Goal: Task Accomplishment & Management: Complete application form

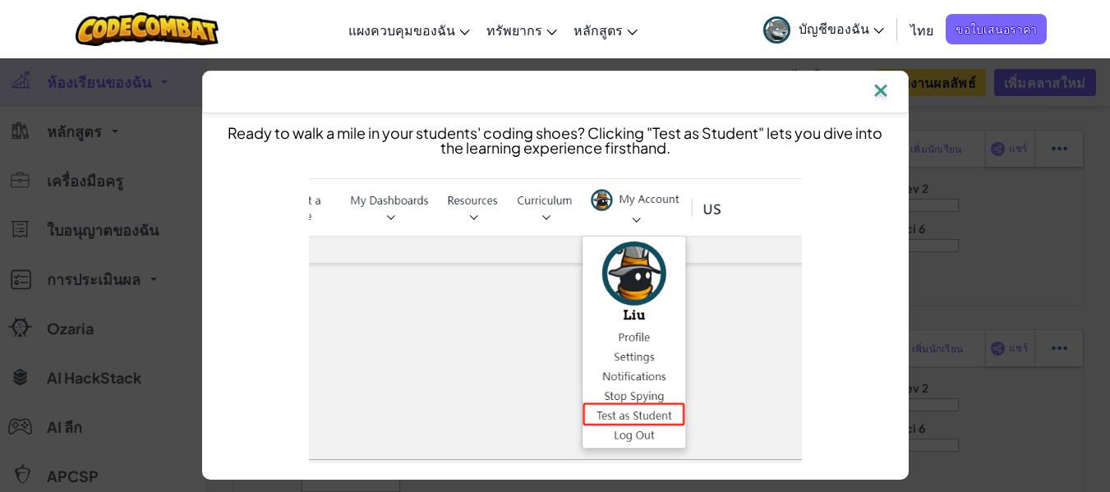
click at [882, 92] on img at bounding box center [880, 92] width 21 height 25
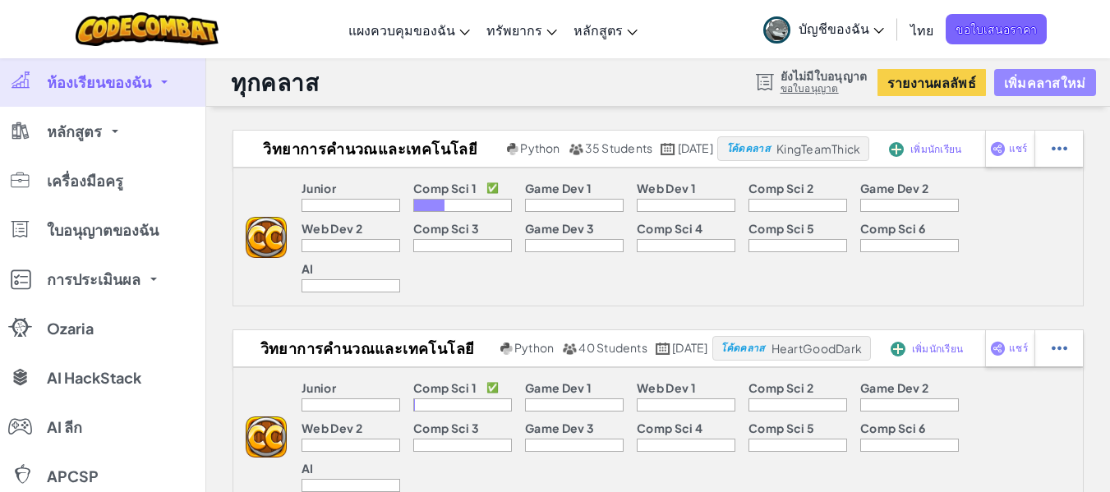
click at [1049, 78] on button "เพิ่มคลาสใหม่" at bounding box center [1045, 82] width 102 height 27
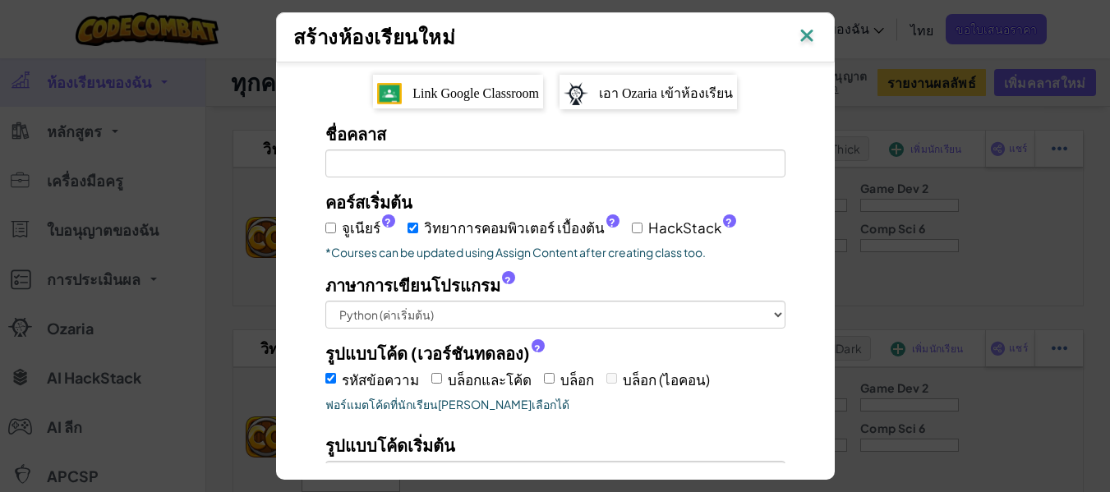
click at [513, 86] on span "Link Google Classroom" at bounding box center [475, 93] width 127 height 14
click at [471, 88] on span "Link Google Classroom" at bounding box center [475, 93] width 127 height 14
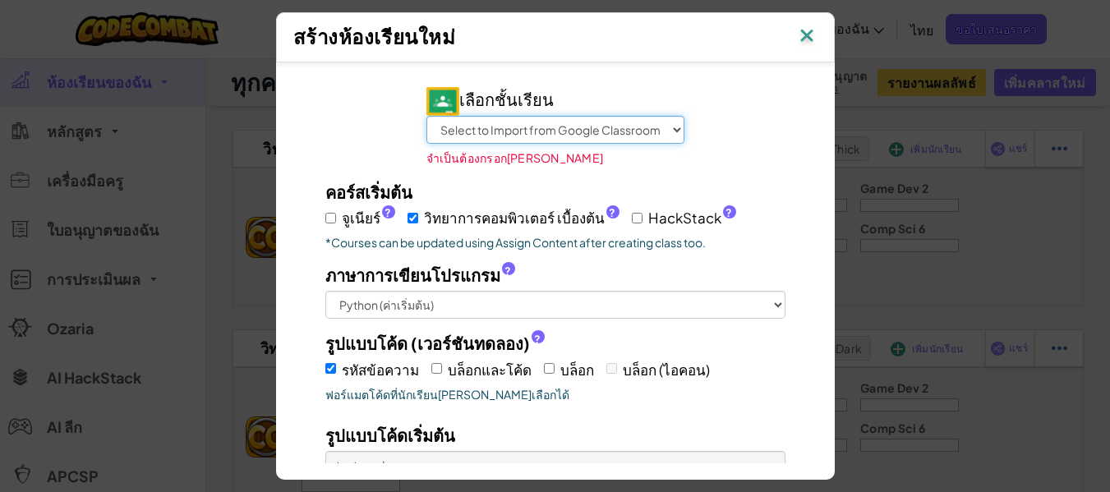
click at [508, 121] on select "Select to Import from Google Classroom วิทยาการคำนวณและเทคโนโลยี 6/8 วิทยาการคำ…" at bounding box center [555, 130] width 258 height 28
click at [561, 125] on select "Select to Import from Google Classroom วิทยาการคำนวณและเทคโนโลยี 6/8 วิทยาการคำ…" at bounding box center [555, 130] width 258 height 28
select select "775461664808"
click at [426, 116] on select "Select to Import from Google Classroom วิทยาการคำนวณและเทคโนโลยี 6/8 วิทยาการคำ…" at bounding box center [555, 130] width 258 height 28
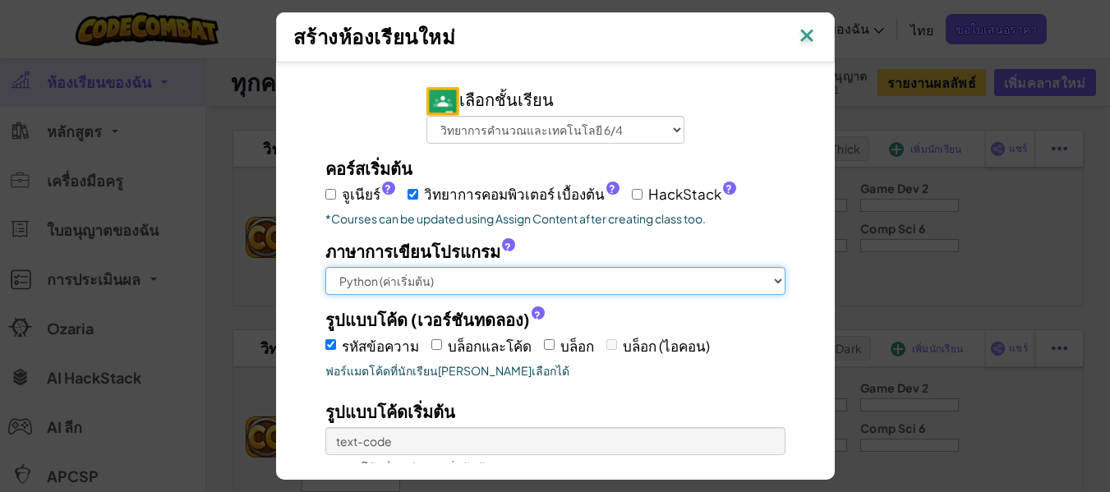
click at [398, 274] on select "Python (ค่าเริ่มต้น) JavaScript C++ [GEOGRAPHIC_DATA] (การทดลอง )" at bounding box center [555, 281] width 460 height 28
click at [325, 267] on select "Python (ค่าเริ่มต้น) JavaScript C++ [GEOGRAPHIC_DATA] (การทดลอง )" at bounding box center [555, 281] width 460 height 28
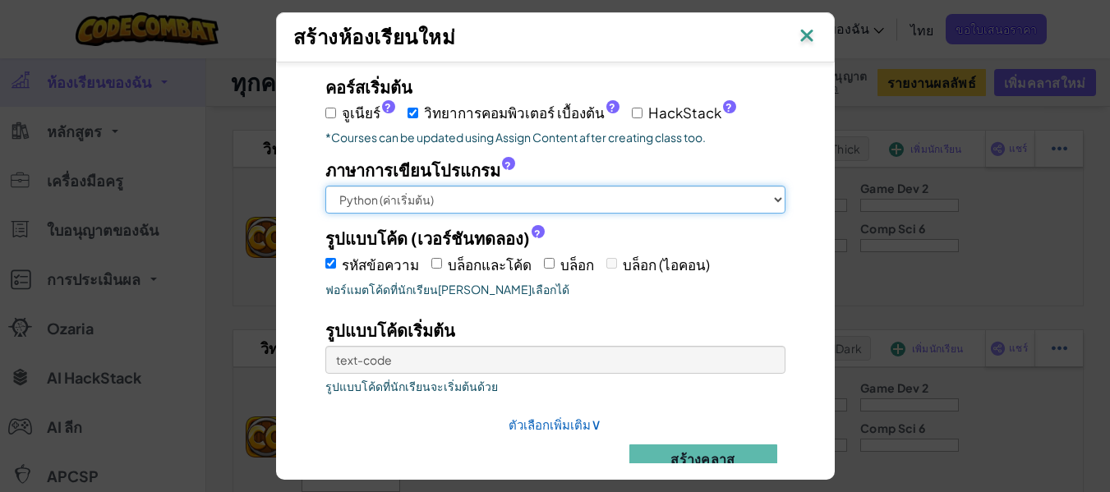
scroll to position [82, 0]
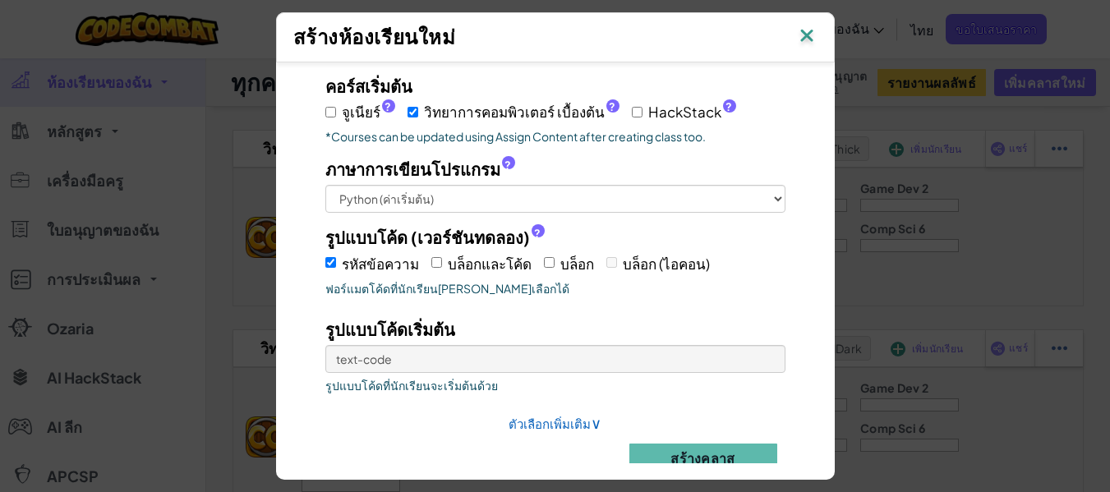
click at [714, 463] on button "สร้างคลาส" at bounding box center [703, 458] width 148 height 29
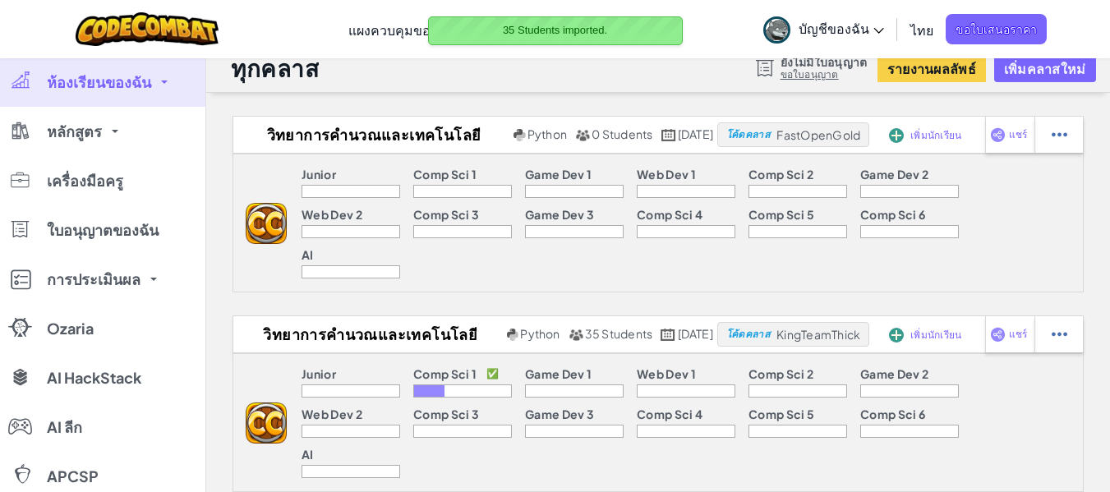
scroll to position [0, 0]
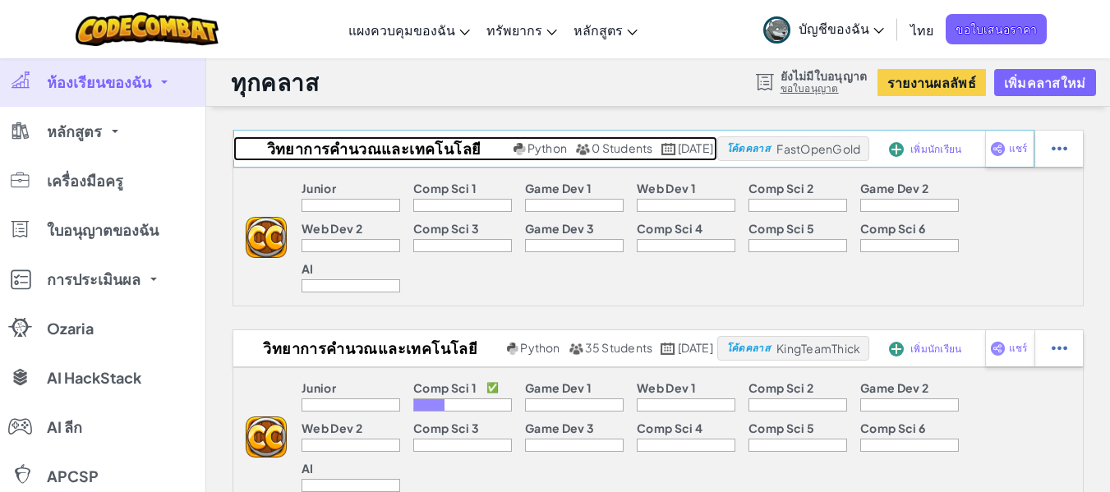
click at [411, 146] on h2 "วิทยาการคำนวณและเทคโนโลยี 6/4" at bounding box center [371, 148] width 276 height 25
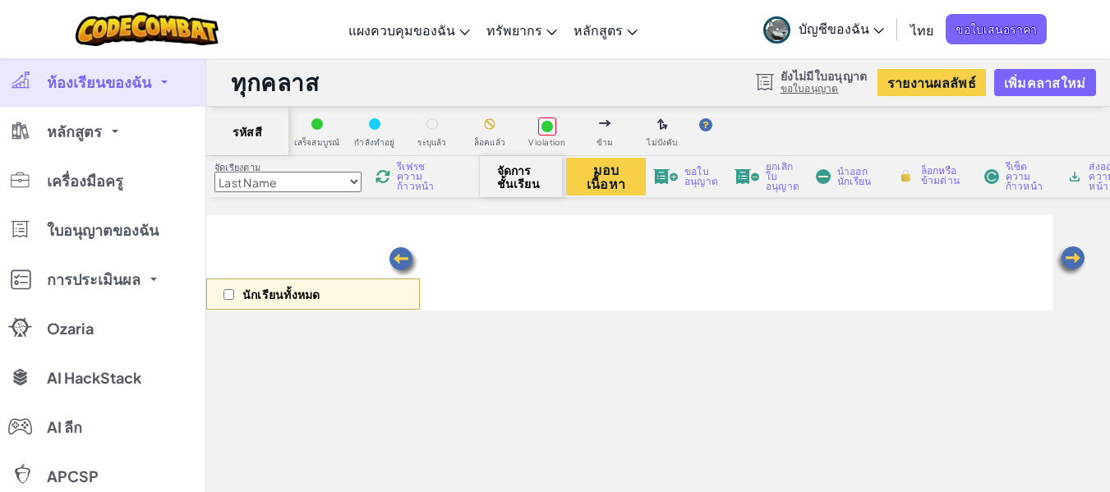
select select "560f1a9f22961295f9427742"
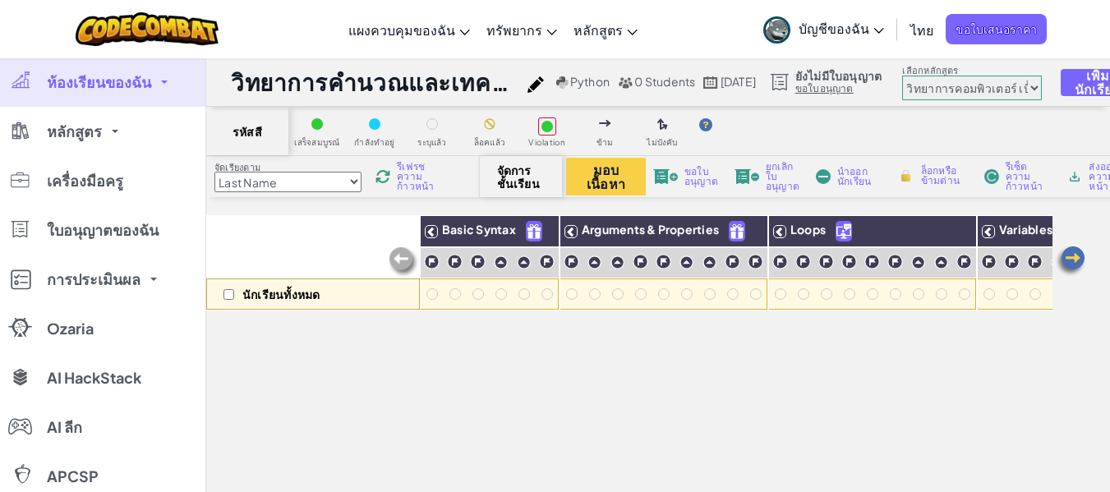
click at [544, 81] on img at bounding box center [535, 84] width 16 height 16
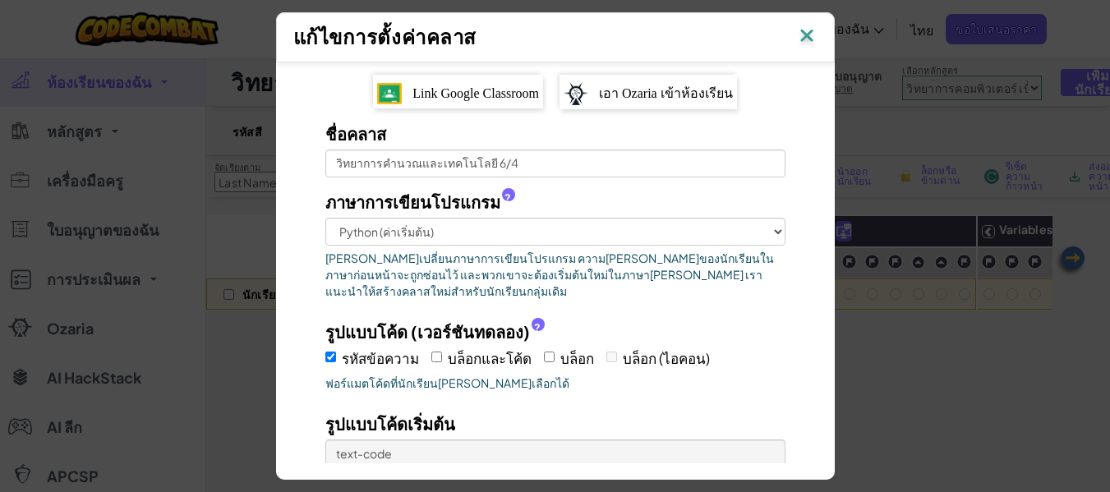
click at [813, 41] on img at bounding box center [806, 37] width 21 height 25
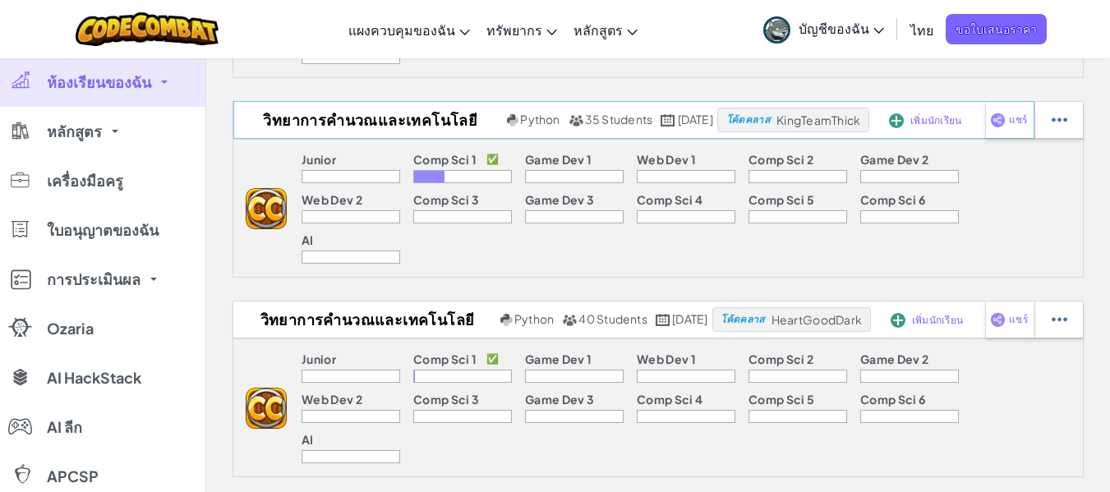
scroll to position [246, 0]
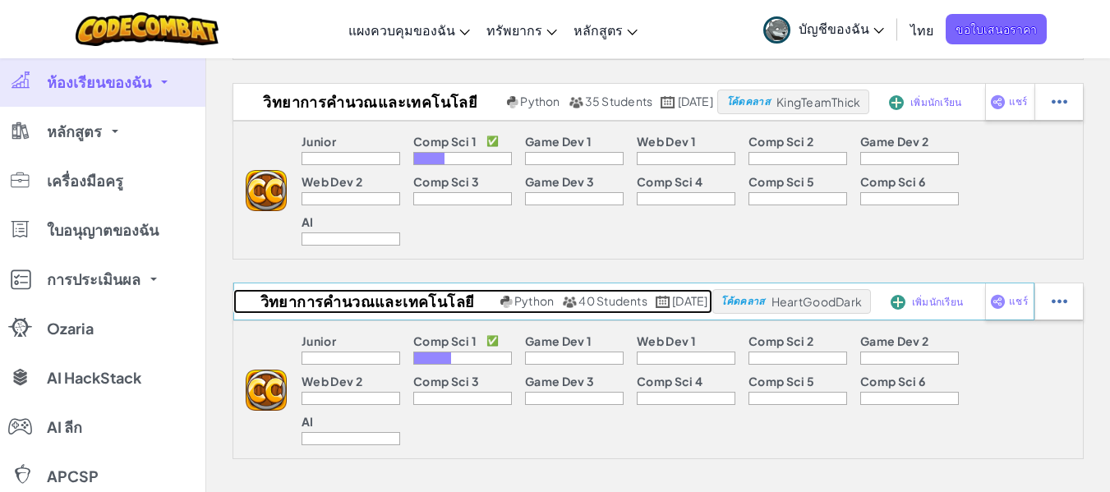
click at [391, 289] on h2 "วิทยาการคำนวณและเทคโนโลยี 6/2" at bounding box center [364, 301] width 263 height 25
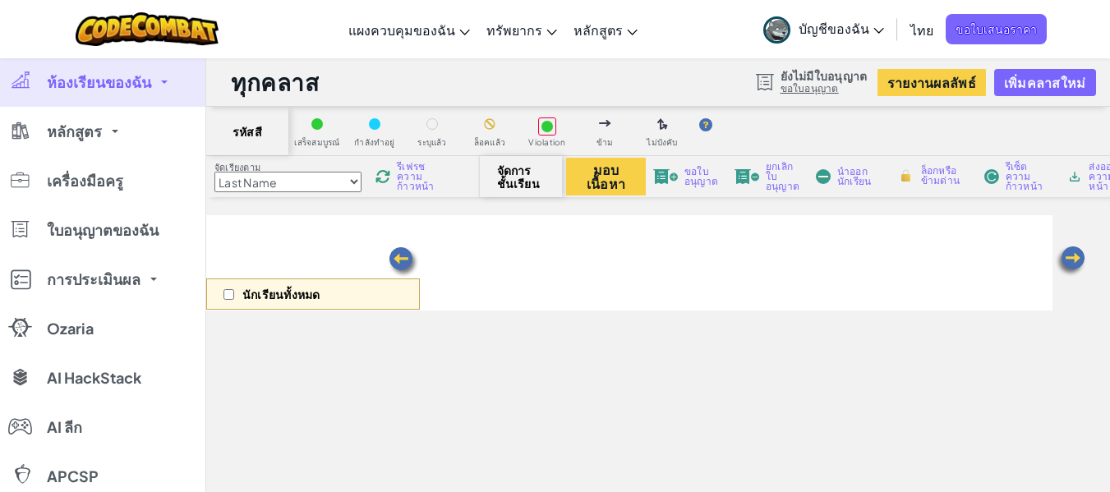
select select "560f1a9f22961295f9427742"
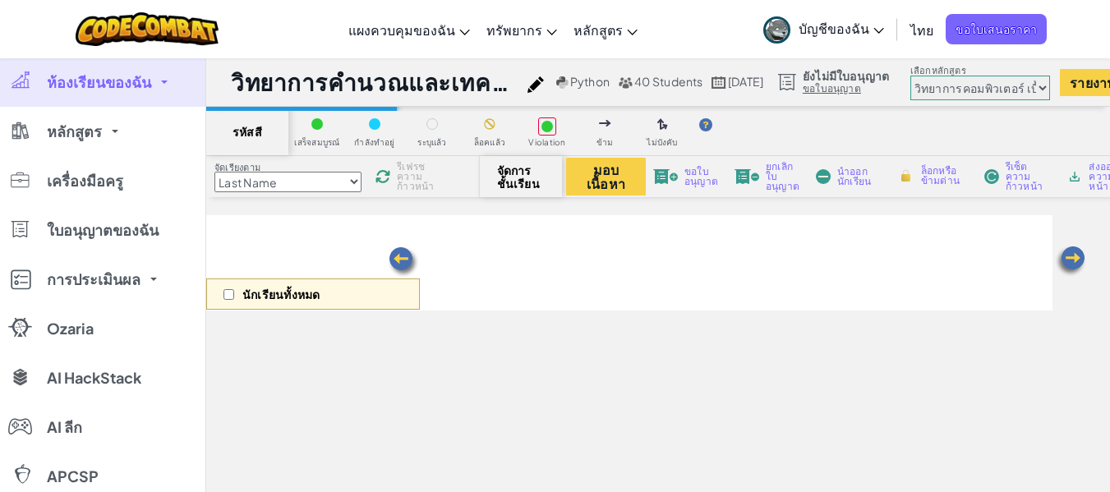
click at [538, 85] on div "วิทยาการคำนวณและเทคโนโลยี 6/2 Python 40 Students [DATE]" at bounding box center [499, 82] width 537 height 31
click at [544, 88] on img at bounding box center [535, 84] width 16 height 16
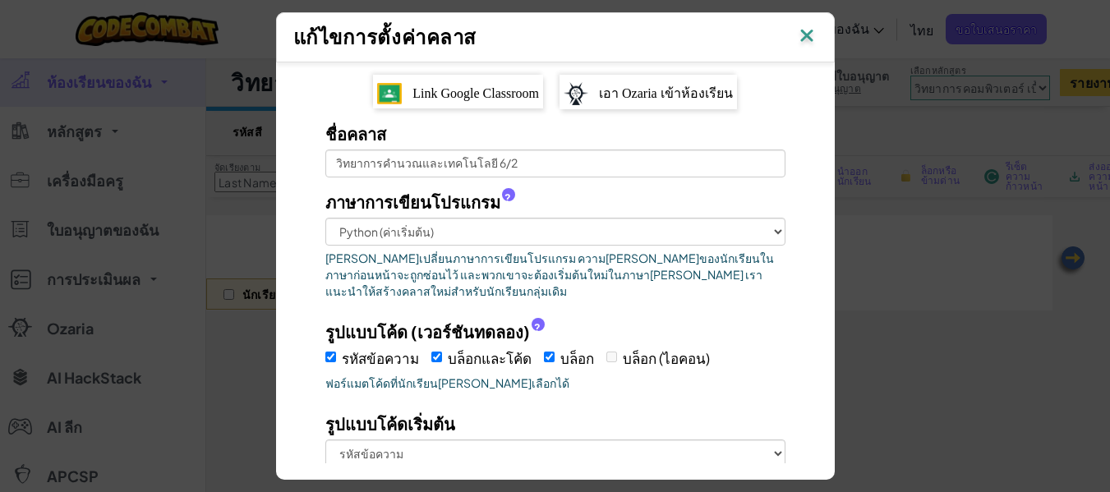
click at [813, 25] on img at bounding box center [806, 37] width 21 height 25
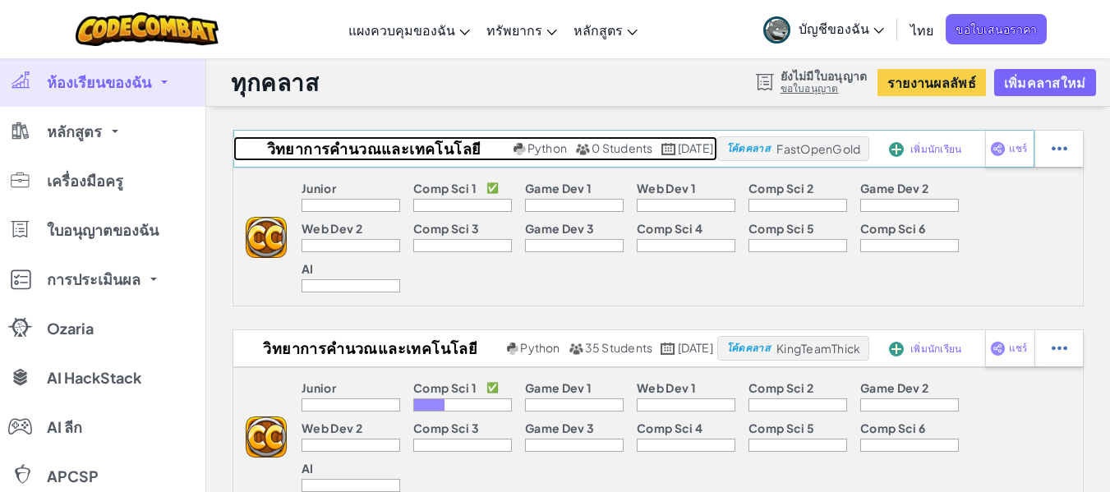
click at [398, 146] on h2 "วิทยาการคำนวณและเทคโนโลยี 6/4" at bounding box center [371, 148] width 276 height 25
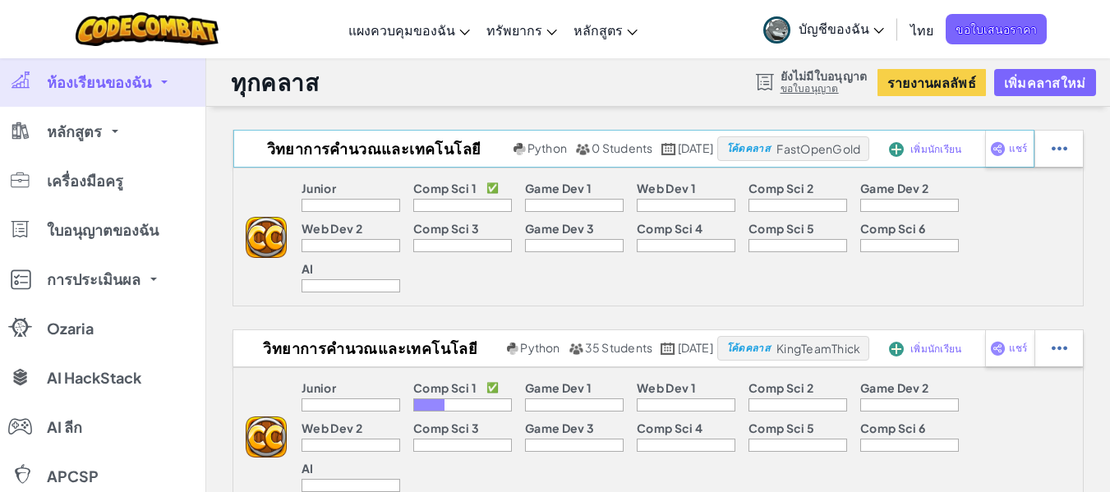
select select "560f1a9f22961295f9427742"
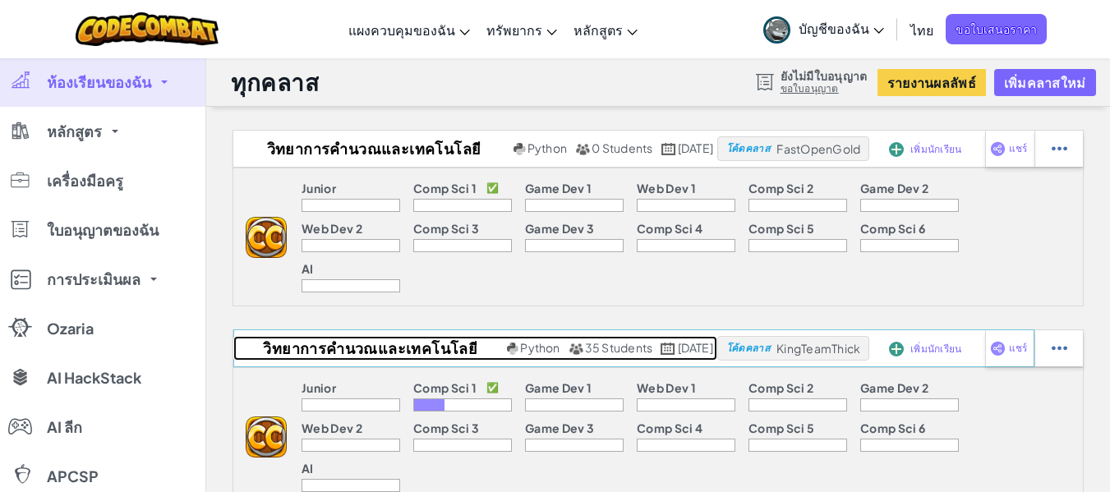
click at [381, 336] on h2 "วิทยาการคำนวณและเทคโนโลยี 6/6" at bounding box center [367, 348] width 269 height 25
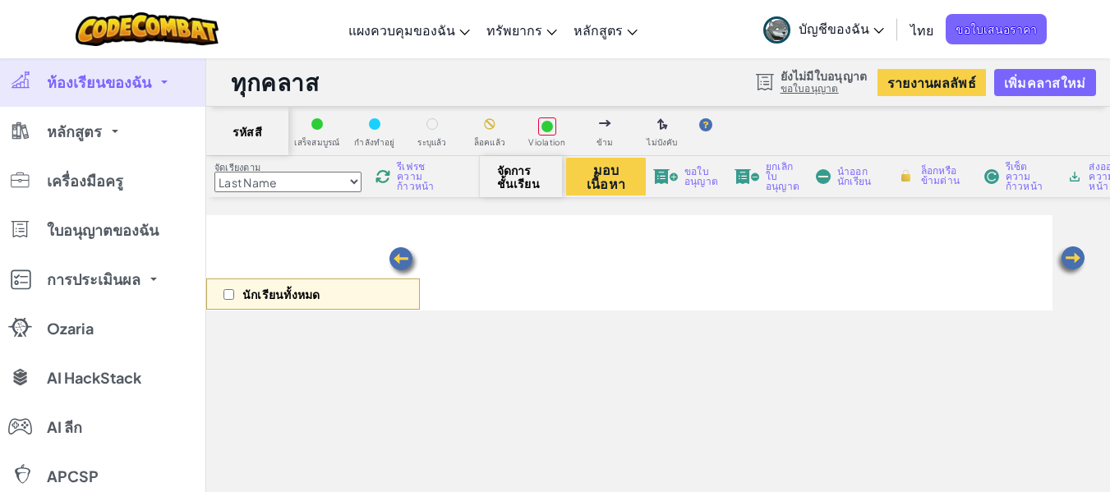
select select "560f1a9f22961295f9427742"
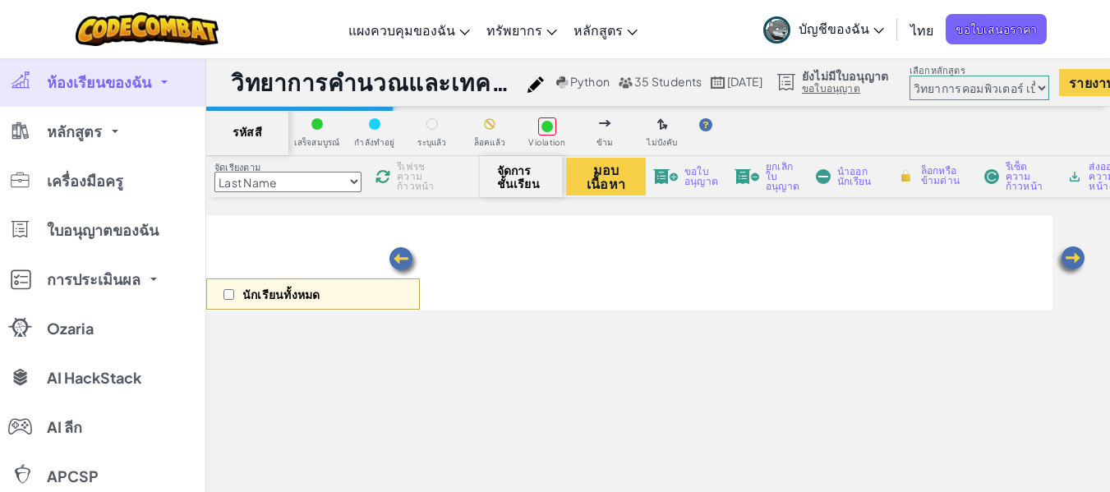
click at [542, 89] on img at bounding box center [535, 84] width 16 height 16
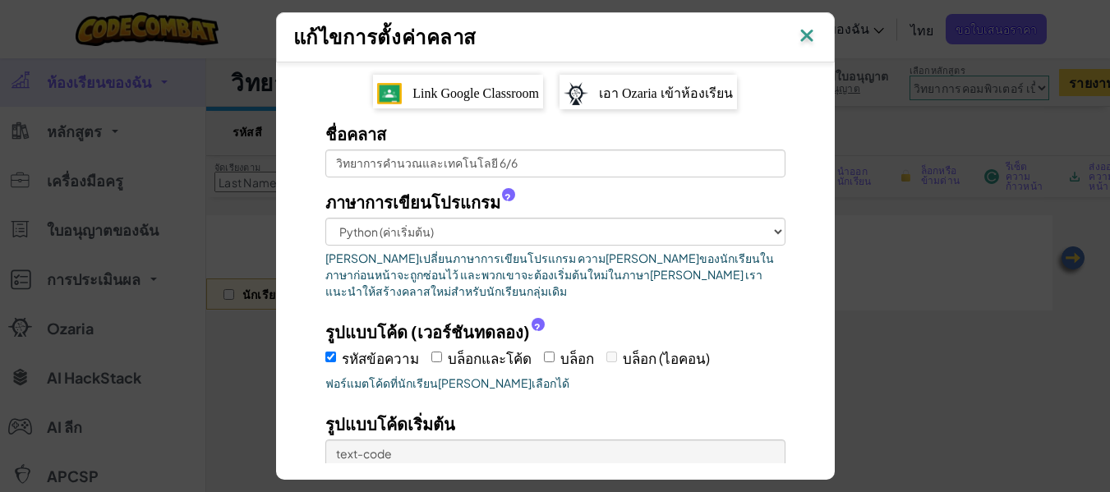
click at [810, 26] on img at bounding box center [806, 37] width 21 height 25
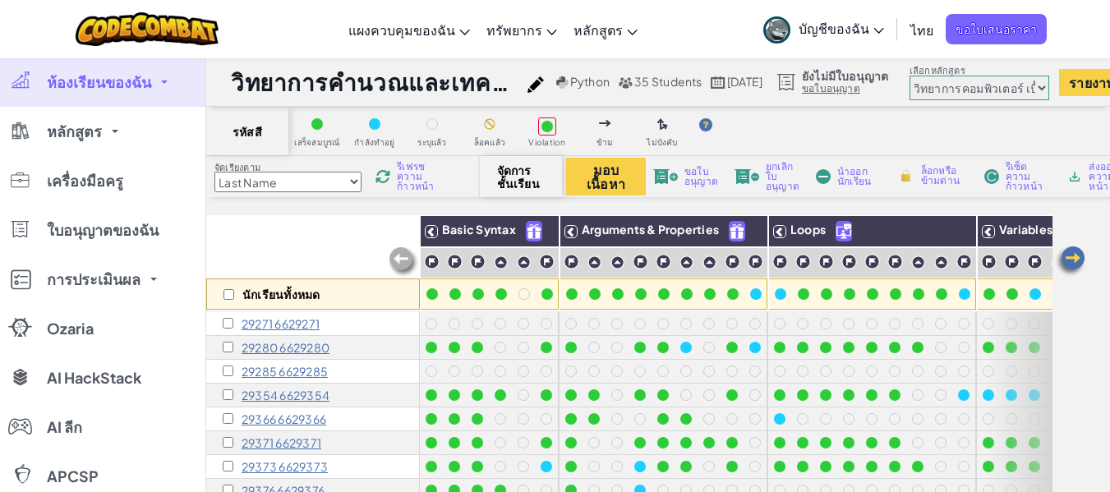
click at [818, 29] on img at bounding box center [806, 37] width 21 height 25
click at [88, 90] on span "ห้องเรียนของฉัน" at bounding box center [99, 82] width 104 height 15
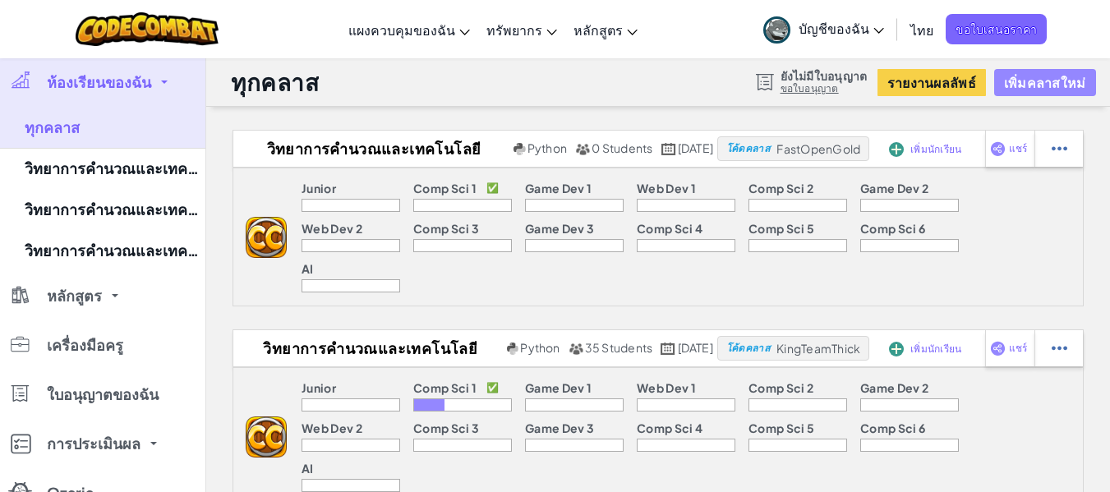
click at [1044, 87] on button "เพิ่มคลาสใหม่" at bounding box center [1045, 82] width 102 height 27
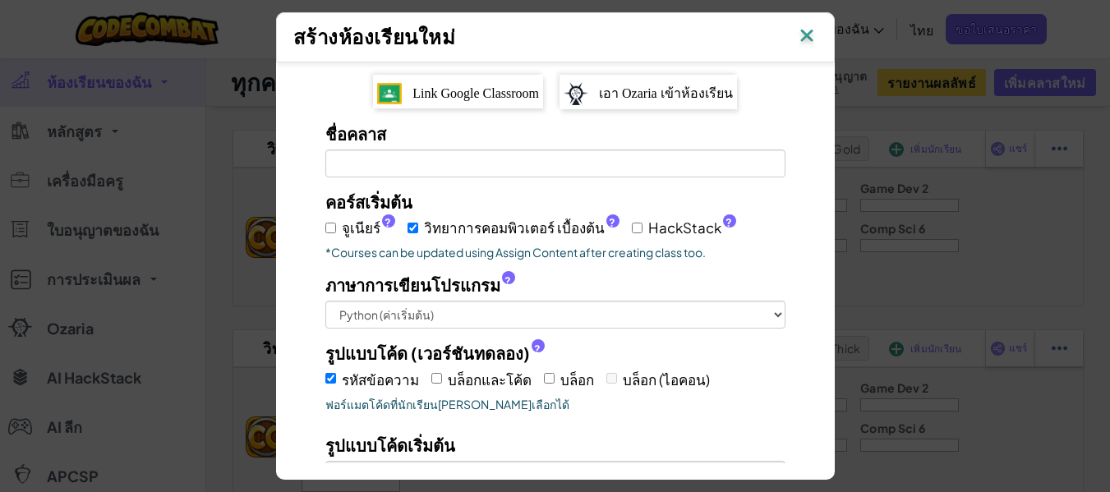
click at [493, 86] on span "Link Google Classroom" at bounding box center [475, 93] width 127 height 14
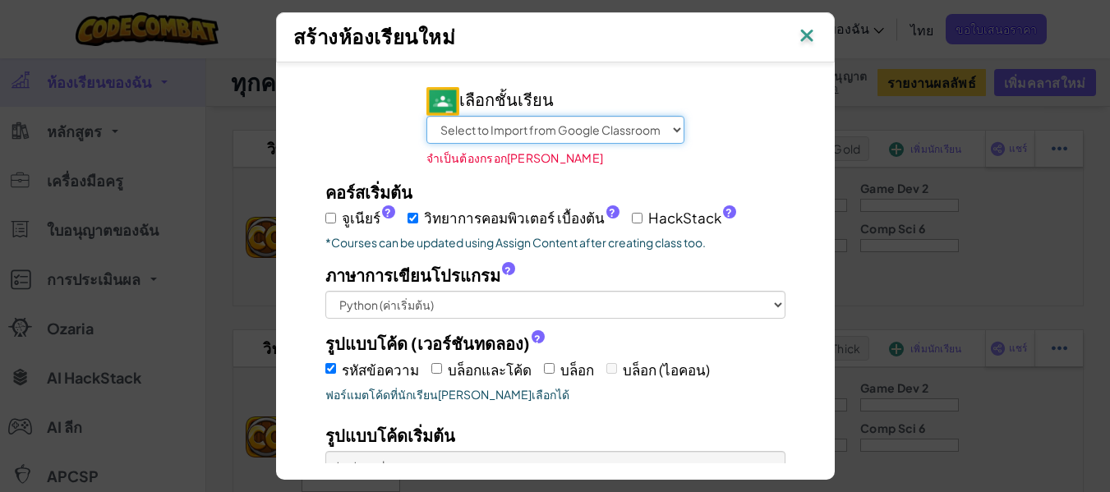
click at [558, 116] on select "Select to Import from Google Classroom วิทยาการคำนวณและเทคโนโลยี 6/8 วิทยาการคำ…" at bounding box center [555, 130] width 258 height 28
select select "767673781350"
click at [426, 116] on select "Select to Import from Google Classroom วิทยาการคำนวณและเทคโนโลยี 6/8 วิทยาการคำ…" at bounding box center [555, 130] width 258 height 28
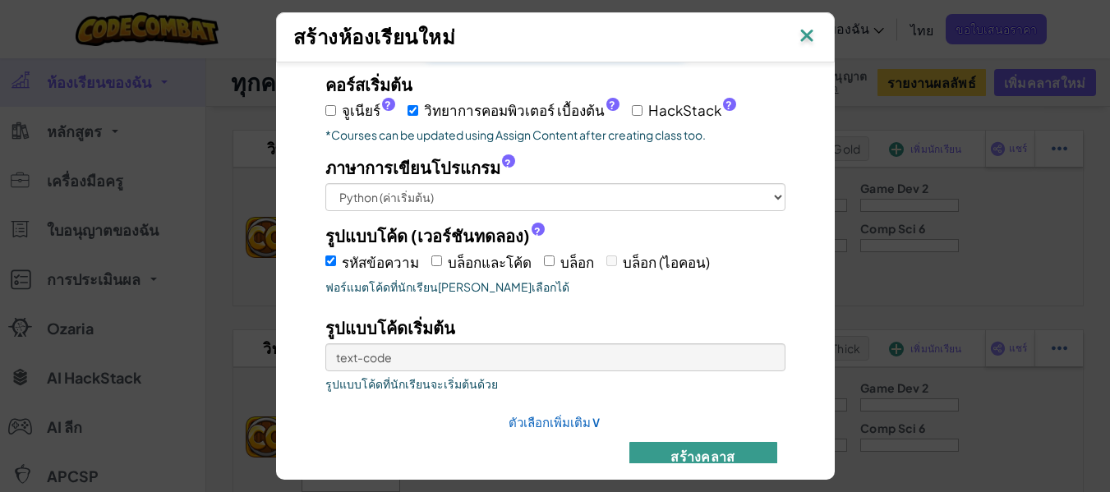
scroll to position [104, 0]
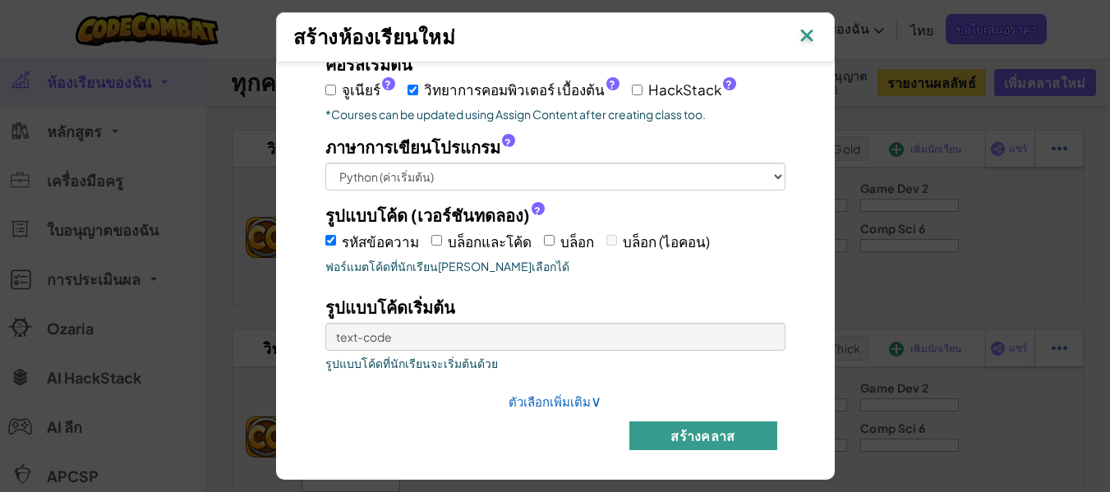
click at [642, 425] on button "สร้างคลาส" at bounding box center [703, 435] width 148 height 29
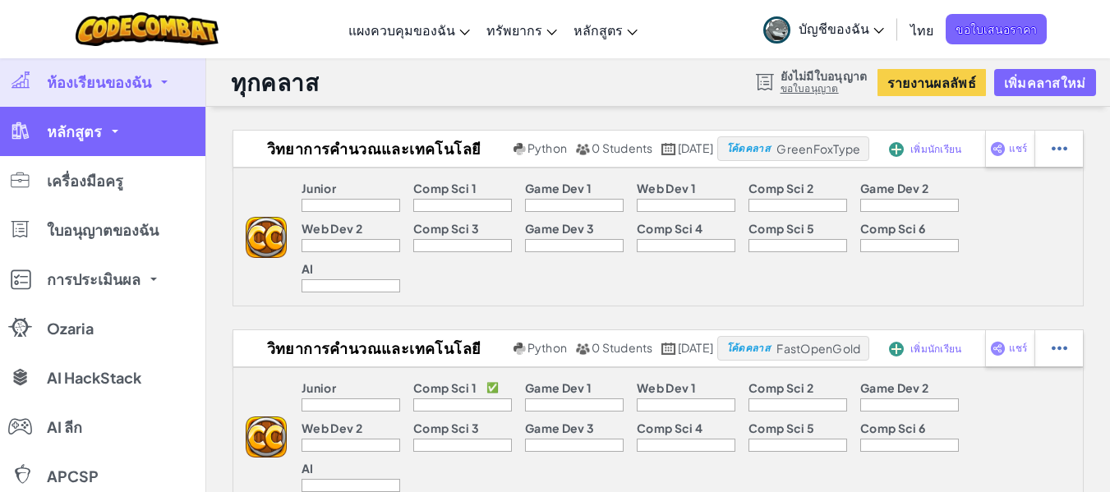
click at [69, 138] on span "หลักสูตร" at bounding box center [74, 131] width 55 height 15
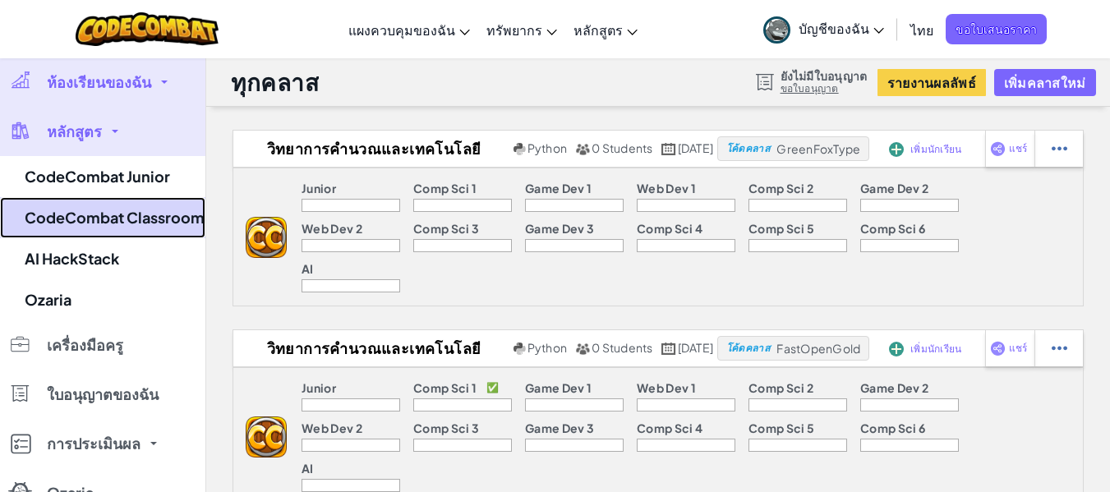
click at [112, 207] on link "CodeCombat Classroom" at bounding box center [102, 217] width 205 height 41
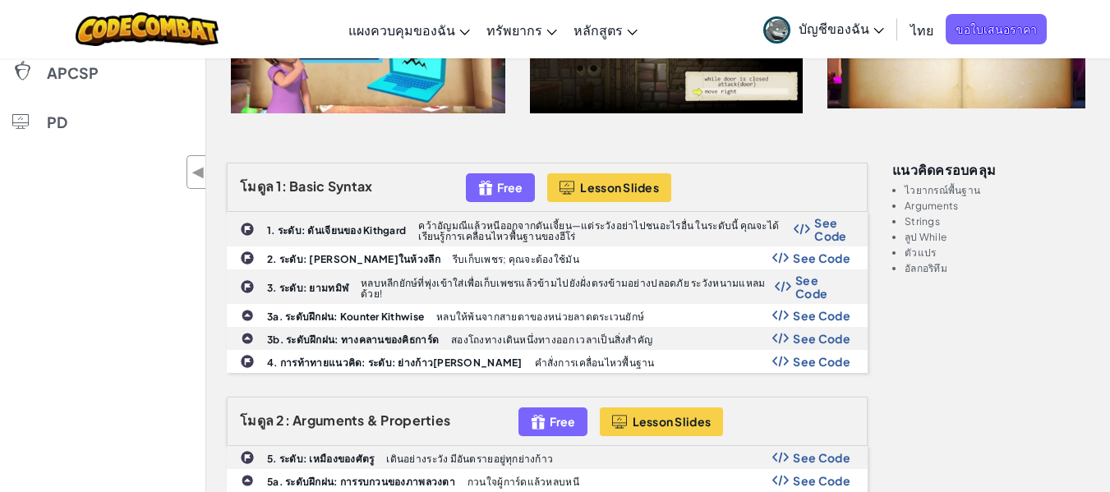
scroll to position [411, 0]
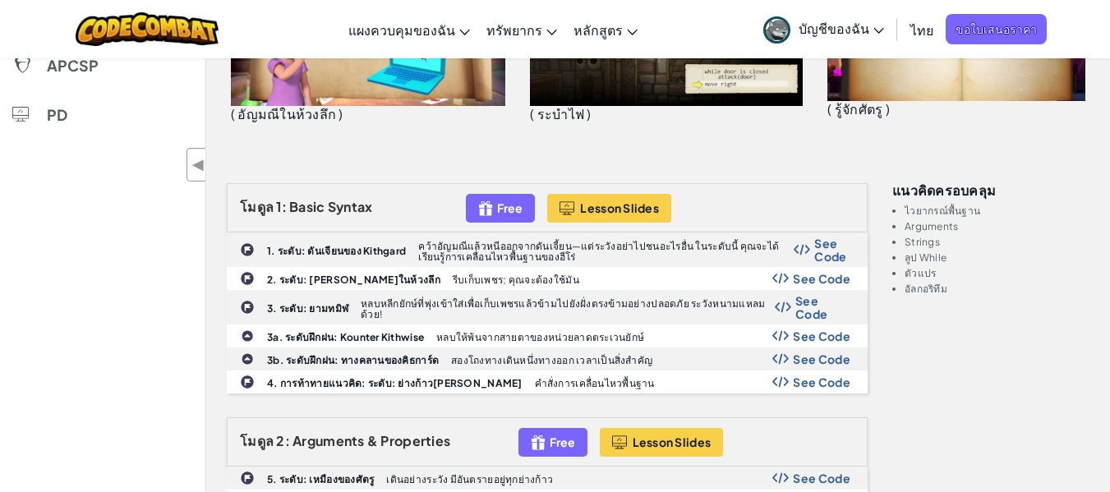
click at [377, 219] on div "โมดูล 1: Basic Syntax Free Lesson Slides" at bounding box center [547, 207] width 641 height 49
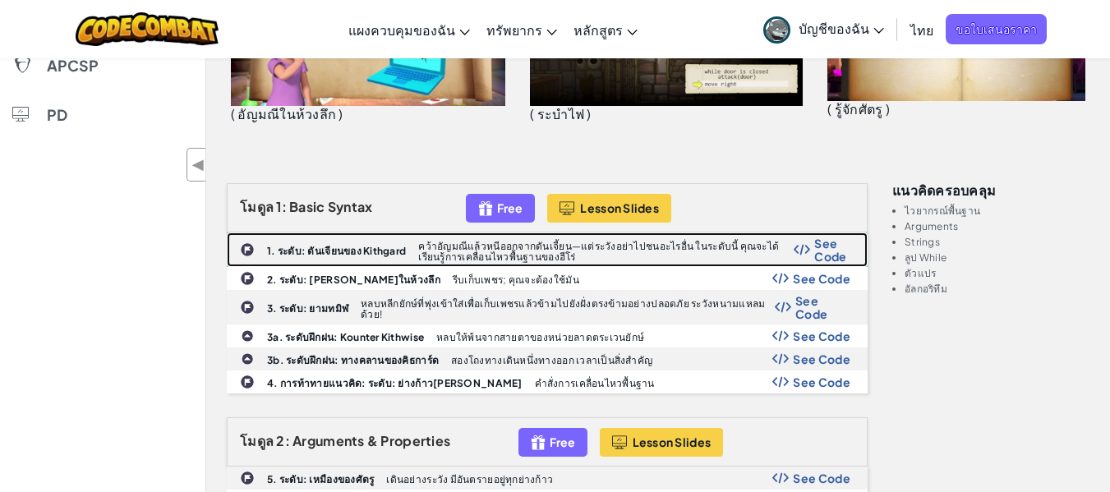
click at [321, 238] on div "1. ระดับ: ดันเจียนของ Kithgard คว้า[PERSON_NAME]แล้วหนีออกจากดันเจี้ยน—แต่ระวัง…" at bounding box center [547, 249] width 639 height 33
click at [325, 248] on b "1. ระดับ: ดันเจียนของ Kithgard" at bounding box center [336, 251] width 139 height 12
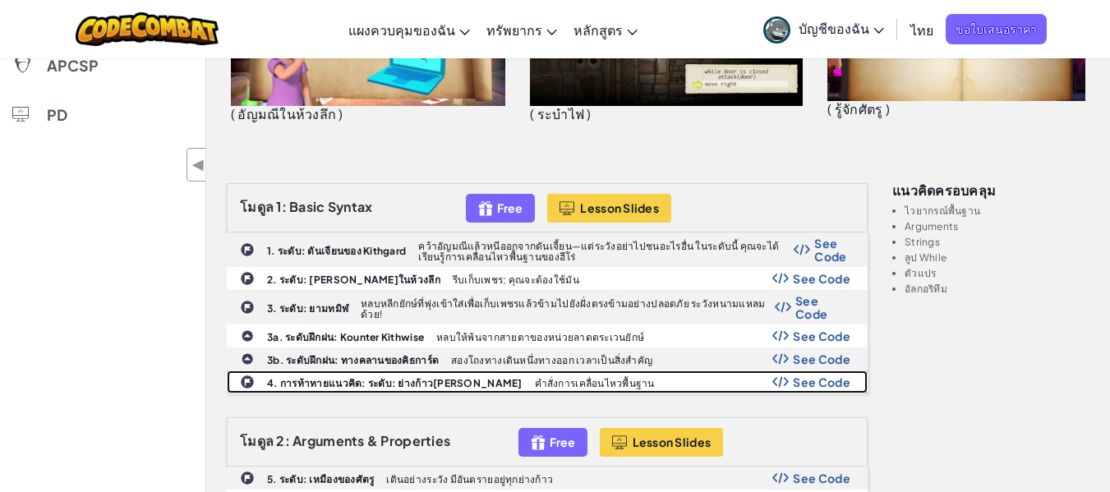
click at [337, 386] on b "4. การท้าทายแนวคิด: ระดับ: ย่างก้าว[PERSON_NAME]" at bounding box center [395, 383] width 256 height 12
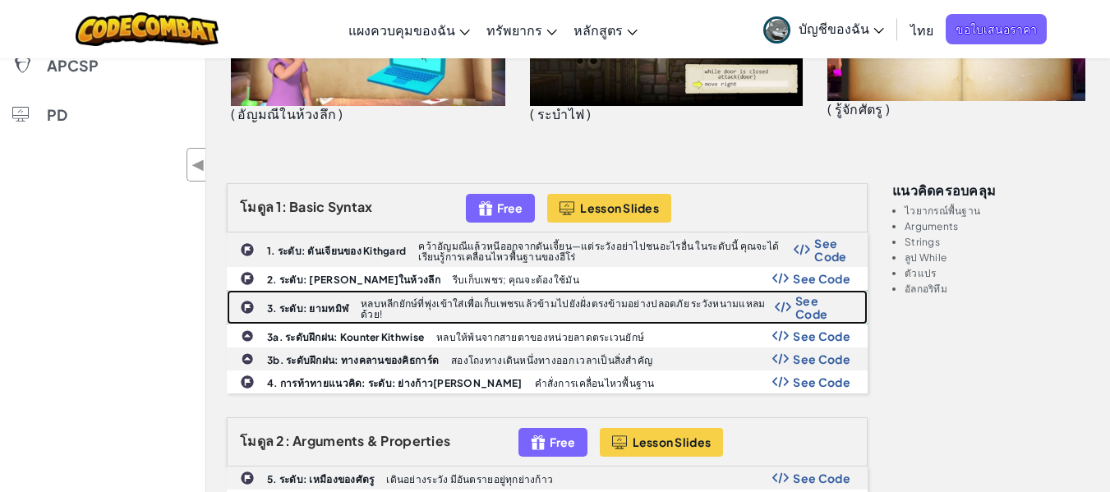
click at [308, 302] on b "3. ระดับ: ยามทมิฬ" at bounding box center [307, 308] width 81 height 12
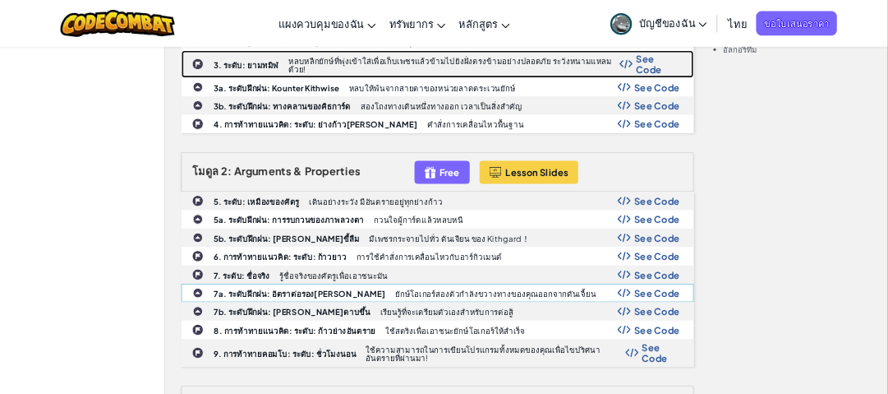
scroll to position [657, 0]
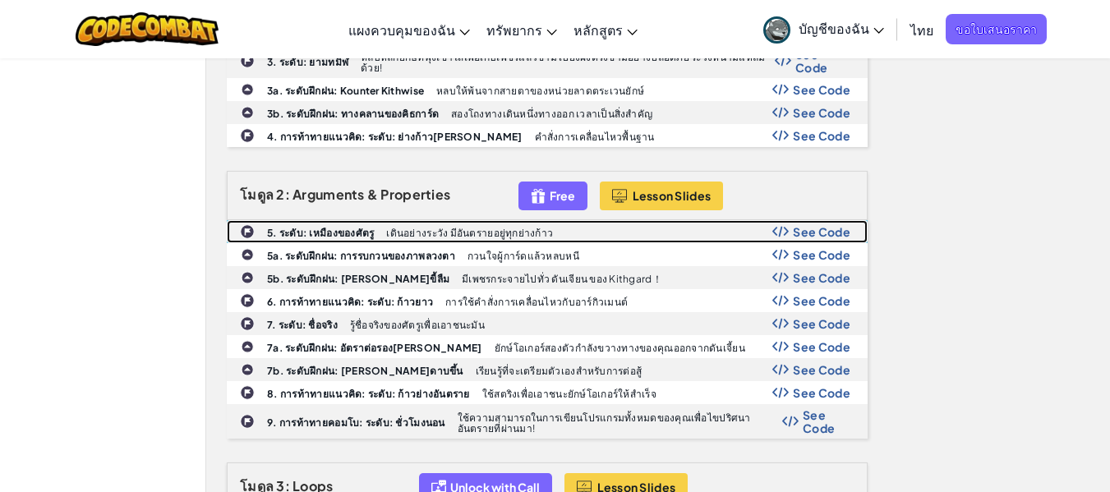
click at [325, 232] on b "5. ระดับ: เหมืองของศัตรู" at bounding box center [320, 233] width 107 height 12
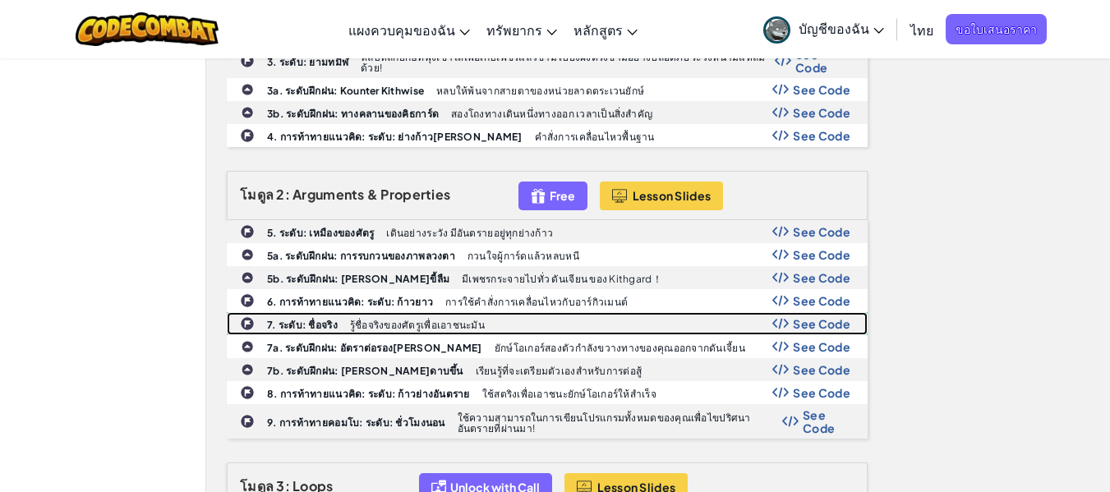
click at [320, 315] on div "7. ระดับ: ชื่อจริง รู้ชื่อจริงของศัตรูเพื่อ[PERSON_NAME] See Code" at bounding box center [547, 323] width 639 height 21
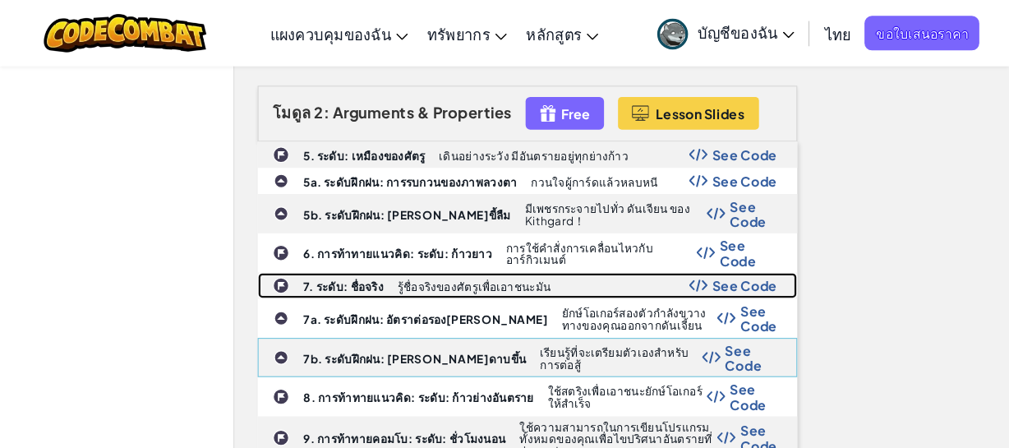
scroll to position [854, 0]
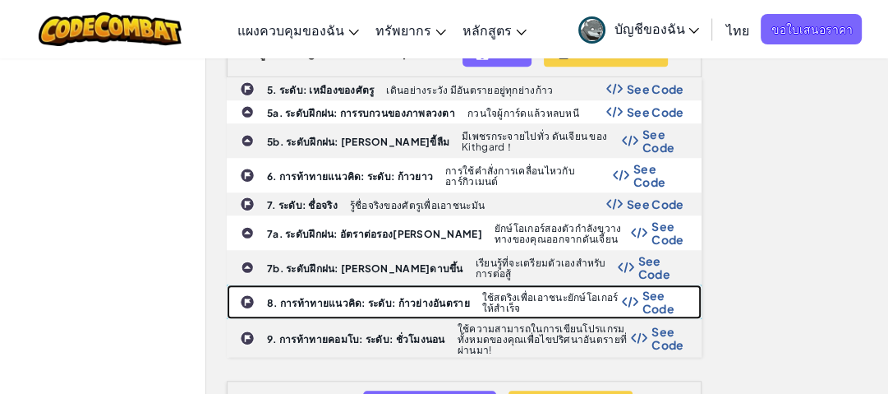
click at [295, 297] on b "8. การท้าทายแนวคิด: ระดับ: ก้าวย่างอันตราย" at bounding box center [368, 303] width 203 height 12
